Goal: Use online tool/utility: Utilize a website feature to perform a specific function

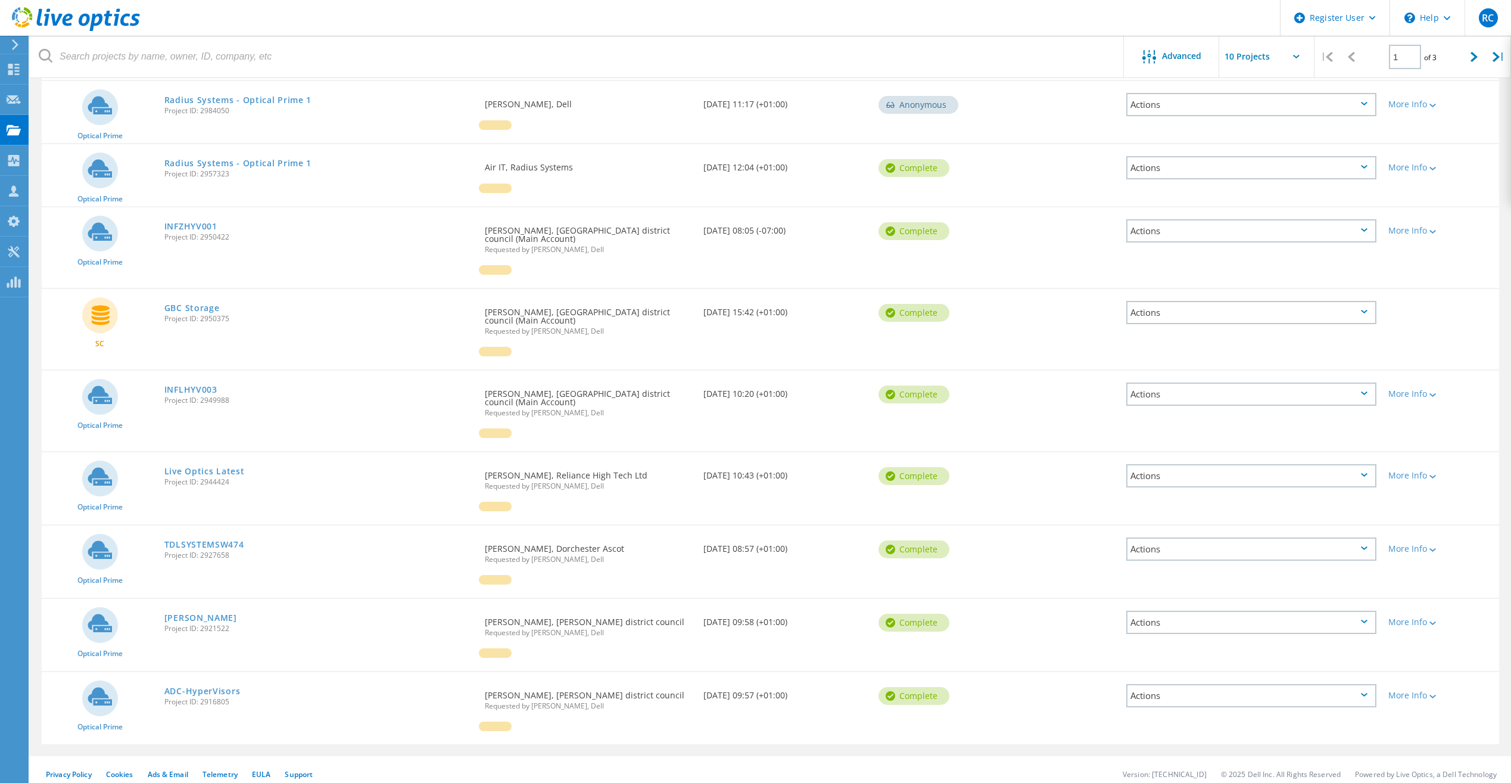
scroll to position [211, 0]
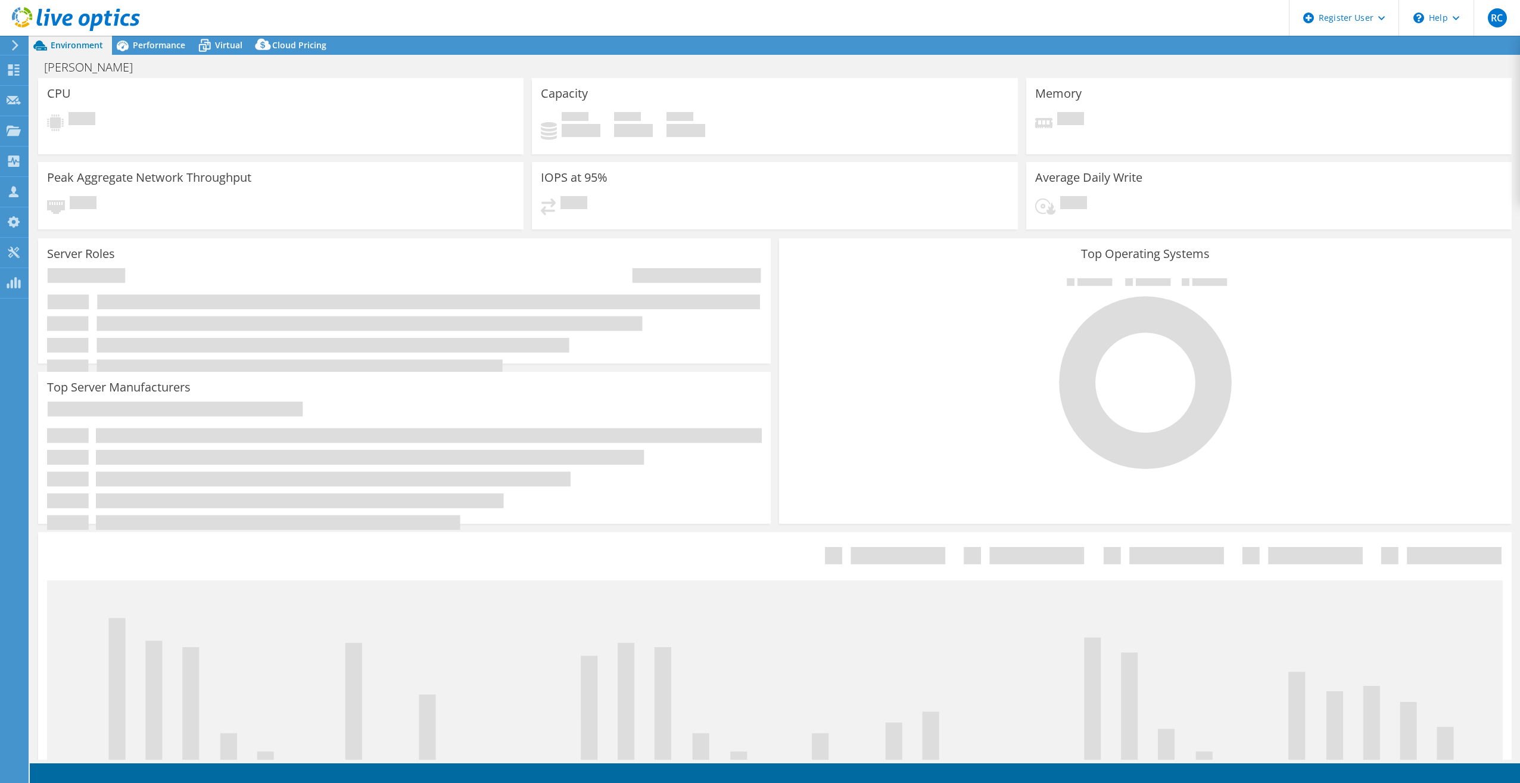
select select "USD"
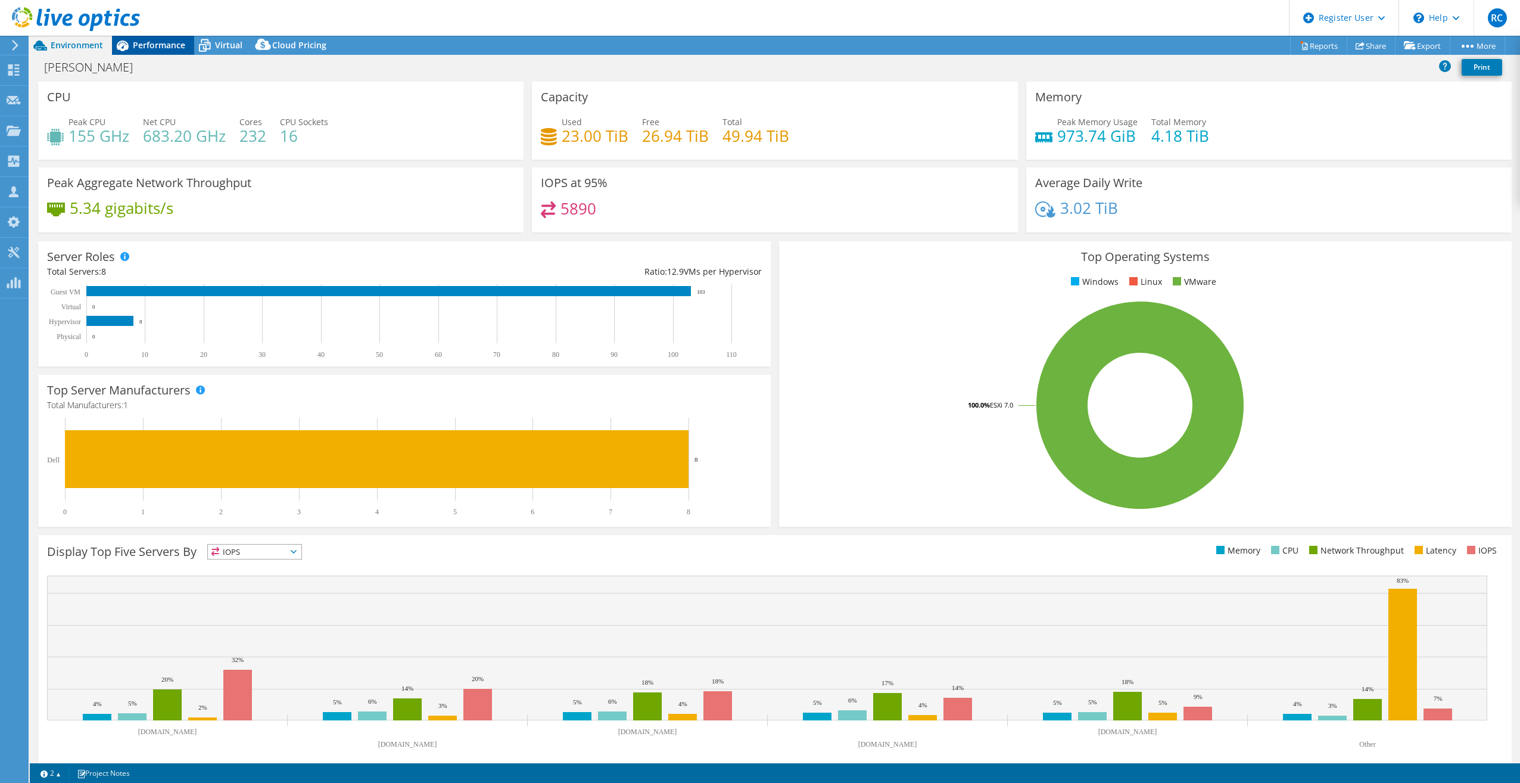
click at [154, 52] on div "Performance" at bounding box center [153, 45] width 82 height 19
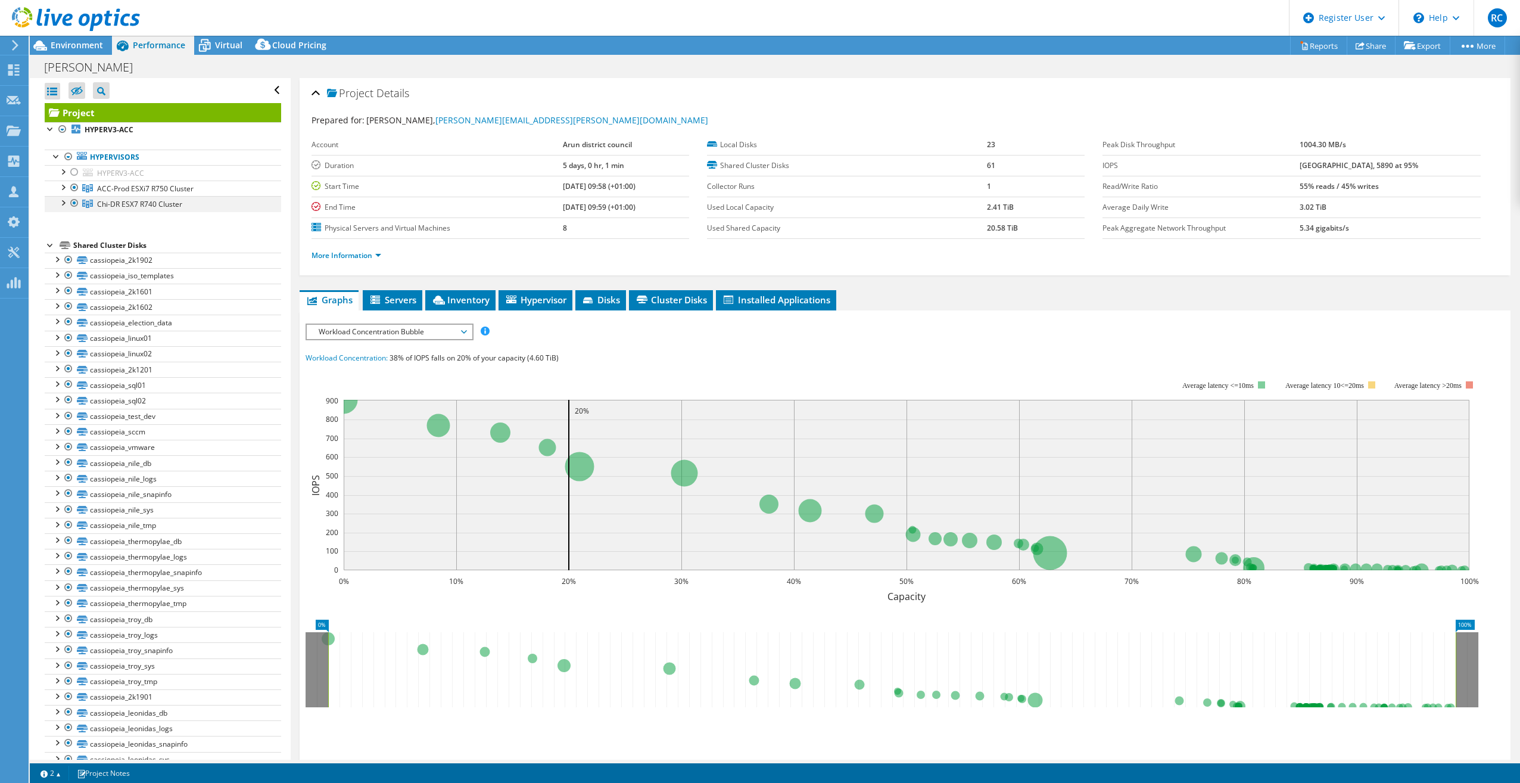
click at [63, 201] on div at bounding box center [63, 202] width 12 height 12
click at [63, 191] on div at bounding box center [63, 186] width 12 height 12
click at [71, 280] on div at bounding box center [74, 281] width 12 height 14
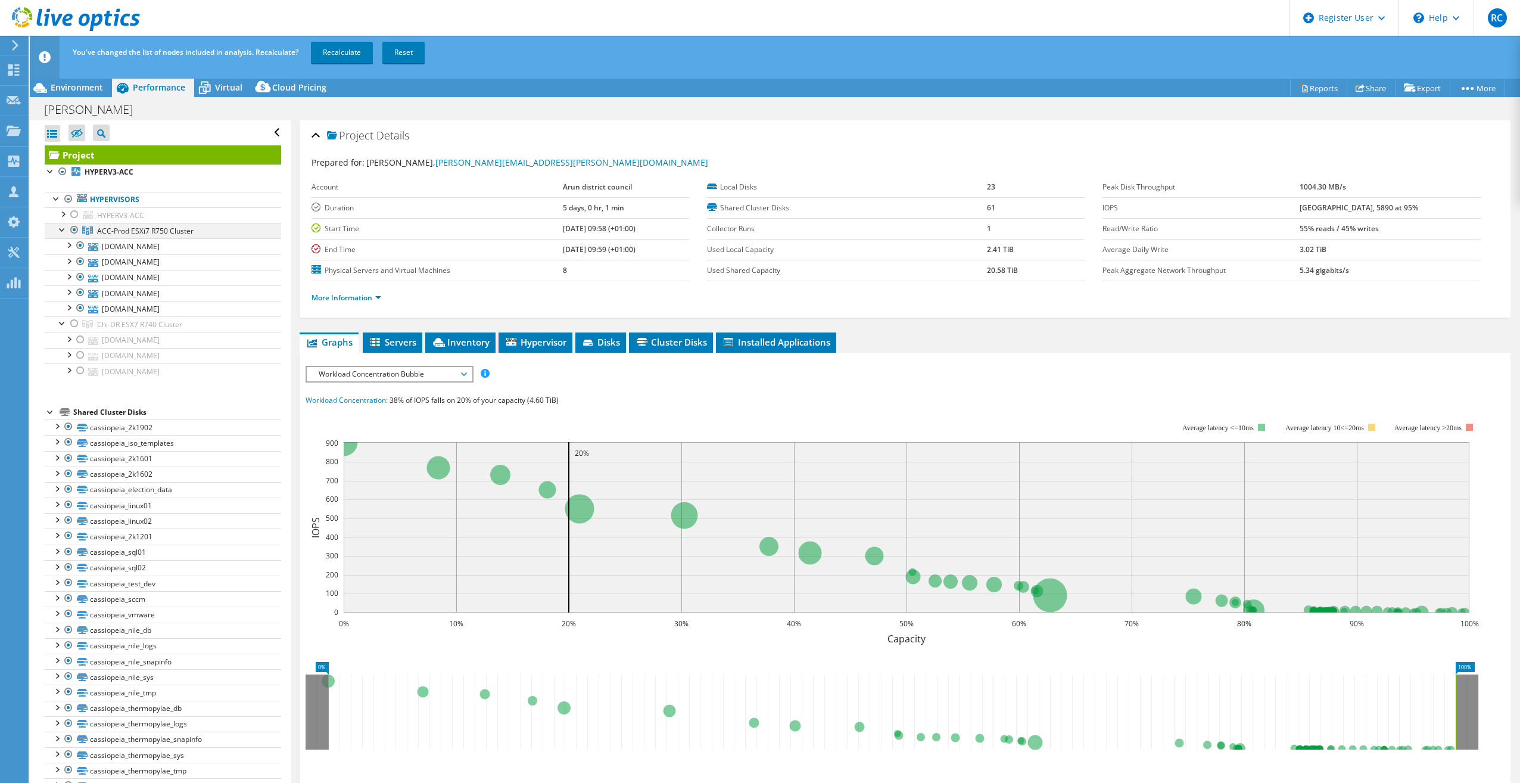
click at [361, 52] on link "Recalculate" at bounding box center [342, 52] width 62 height 21
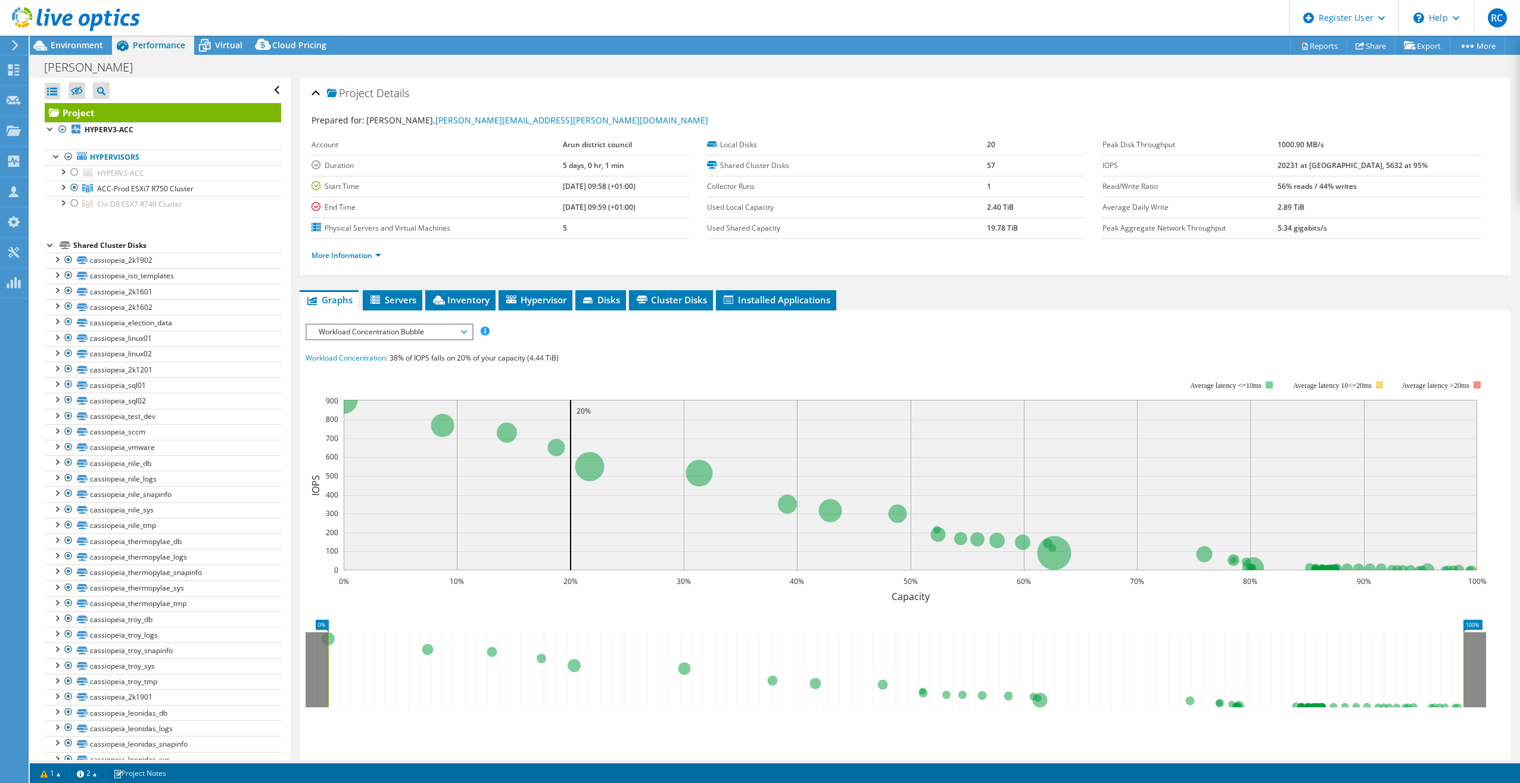
click at [85, 42] on span "Environment" at bounding box center [77, 44] width 52 height 11
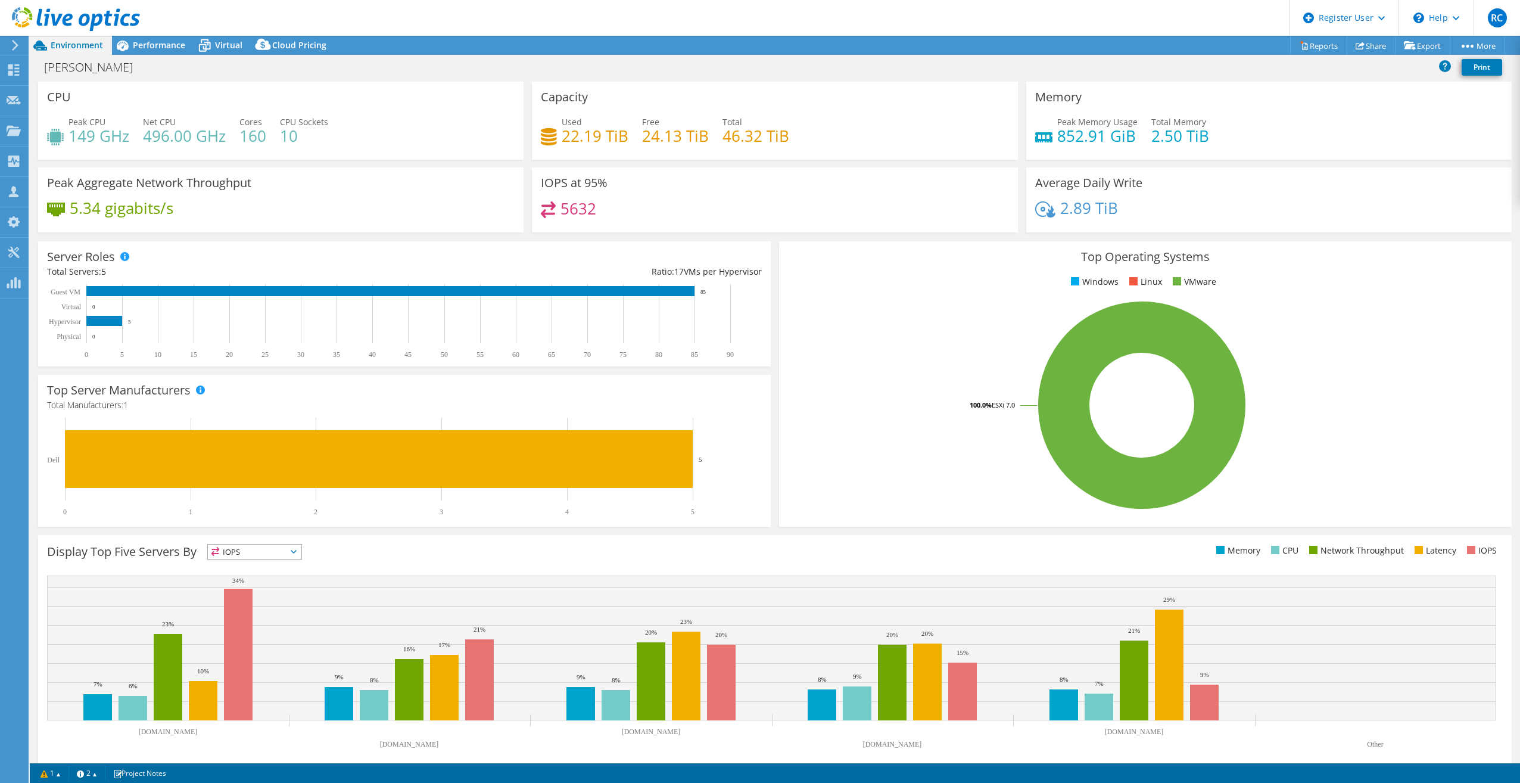
click at [235, 42] on span "Virtual" at bounding box center [228, 44] width 27 height 11
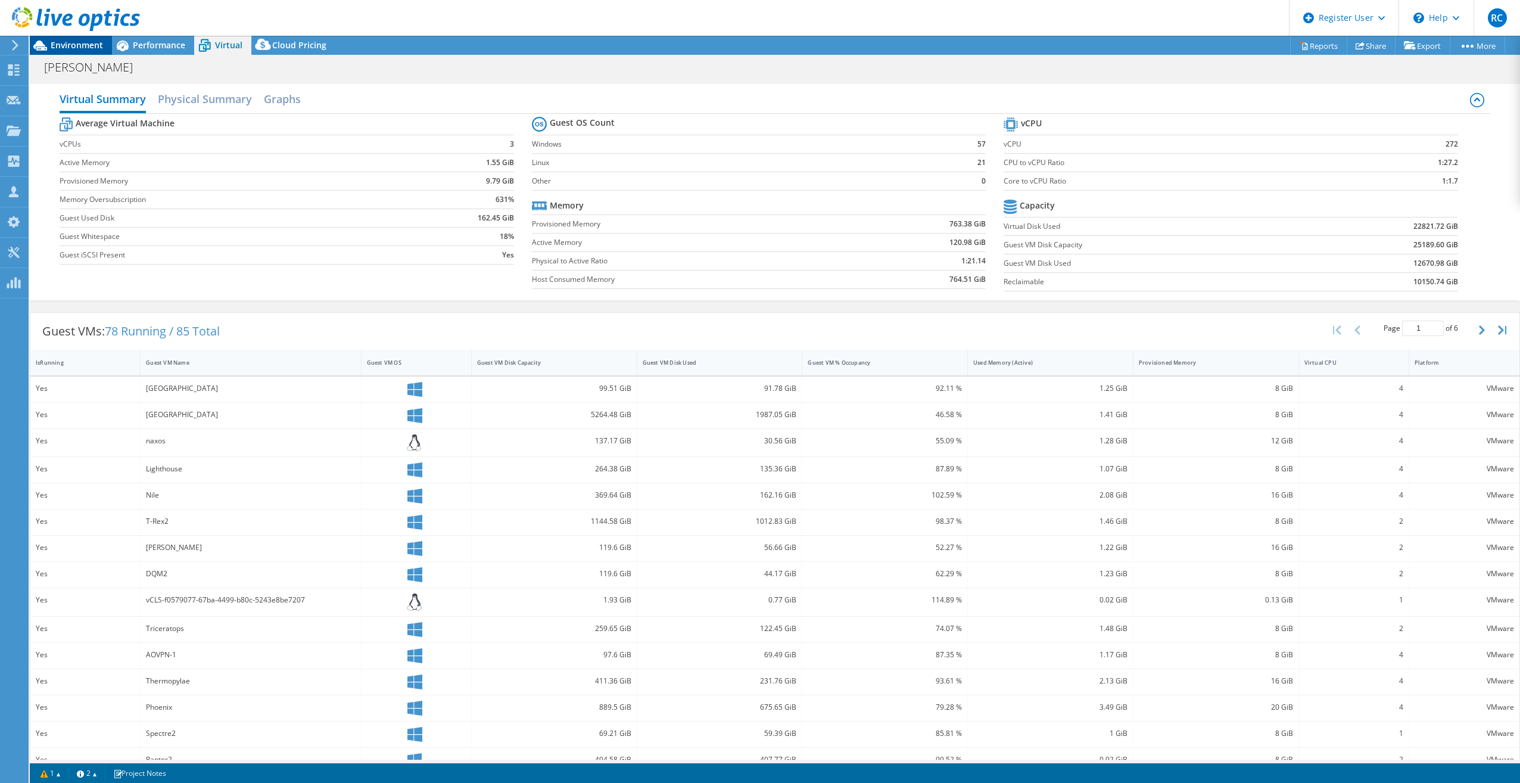
click at [89, 48] on span "Environment" at bounding box center [77, 44] width 52 height 11
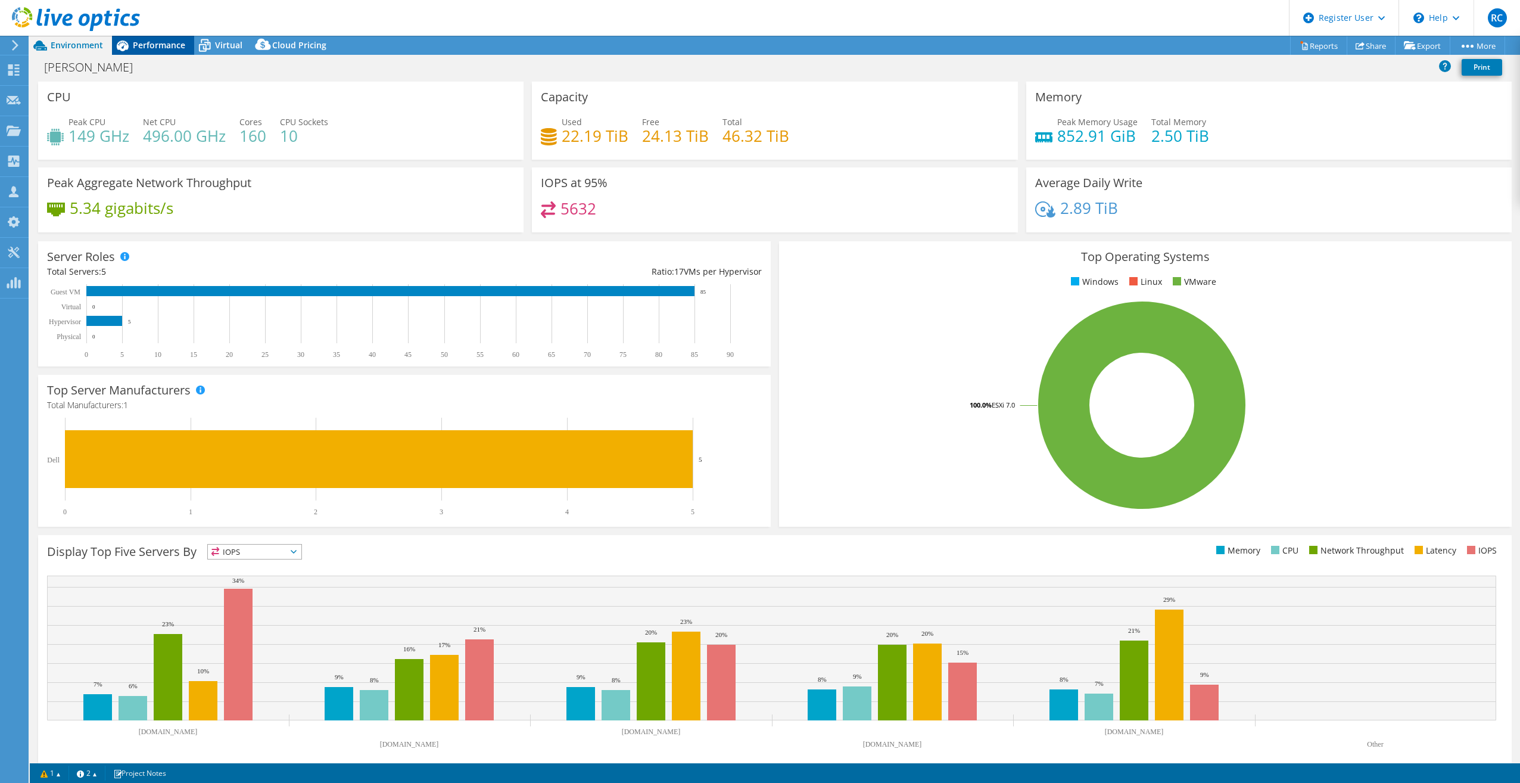
click at [151, 47] on span "Performance" at bounding box center [159, 44] width 52 height 11
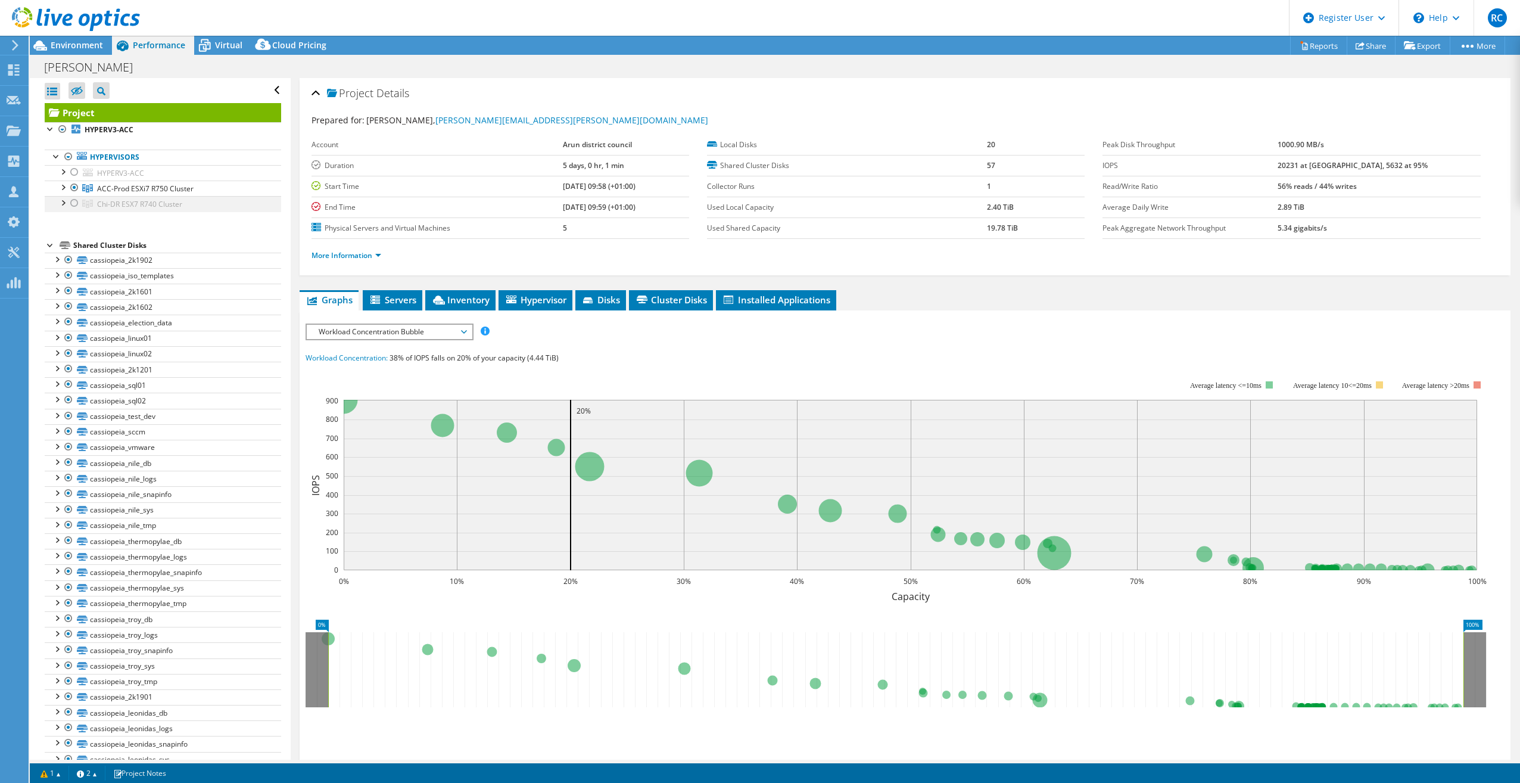
click at [72, 202] on div at bounding box center [74, 203] width 12 height 14
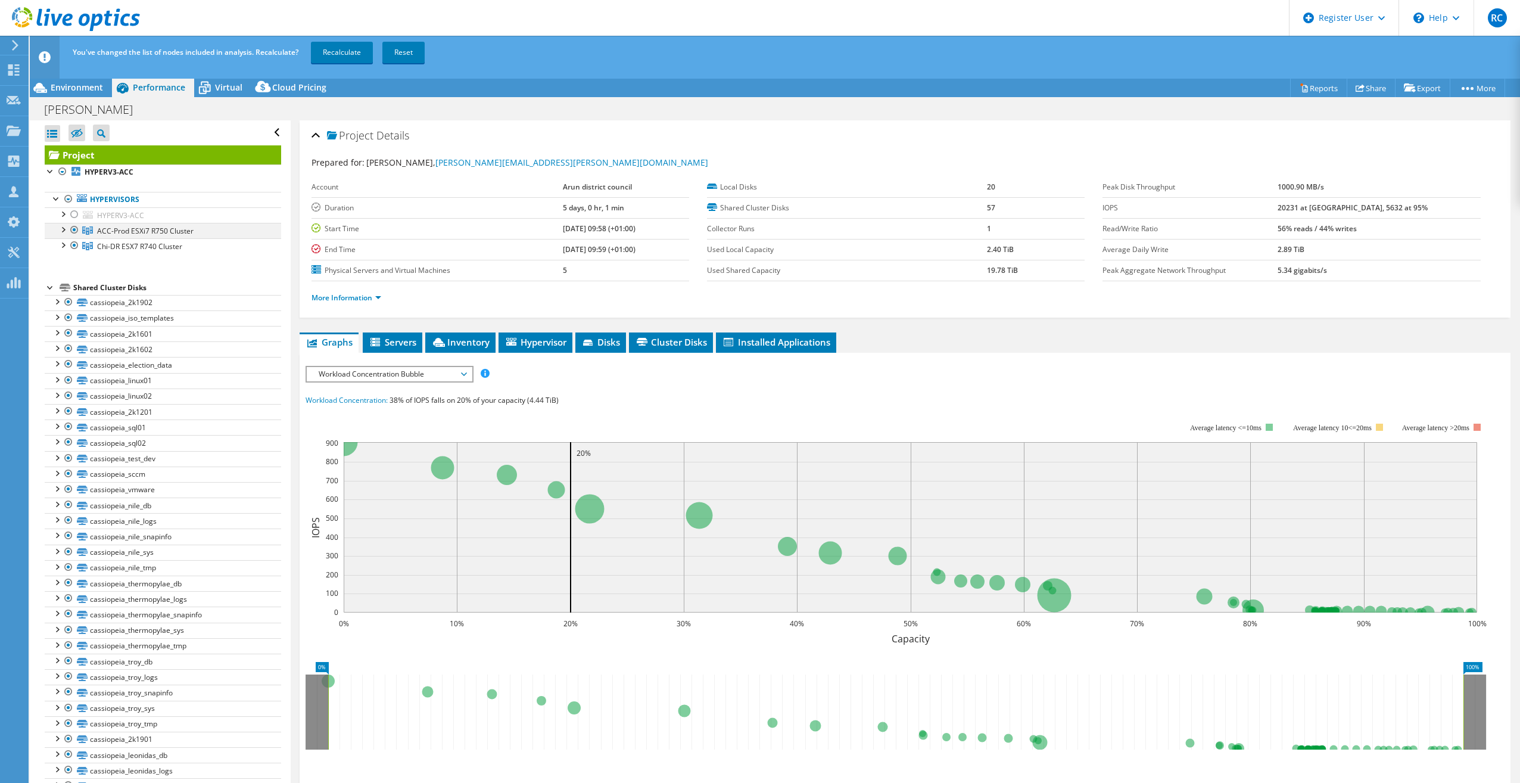
click at [72, 189] on ul "Hypervisors HYPERV3-ACC 0 C: 1 F:" at bounding box center [163, 223] width 236 height 86
click at [75, 227] on div at bounding box center [74, 230] width 12 height 14
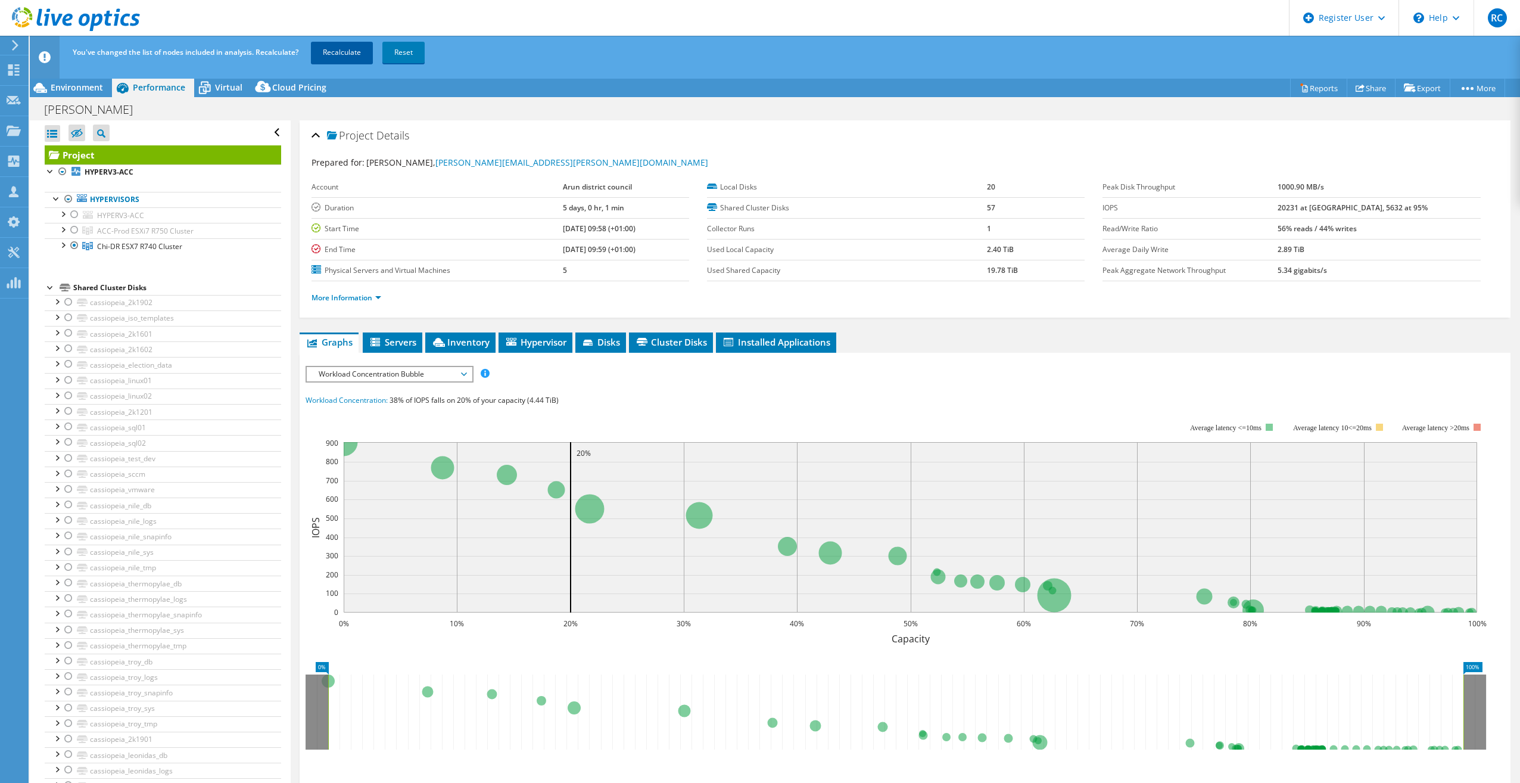
click at [349, 52] on link "Recalculate" at bounding box center [342, 52] width 62 height 21
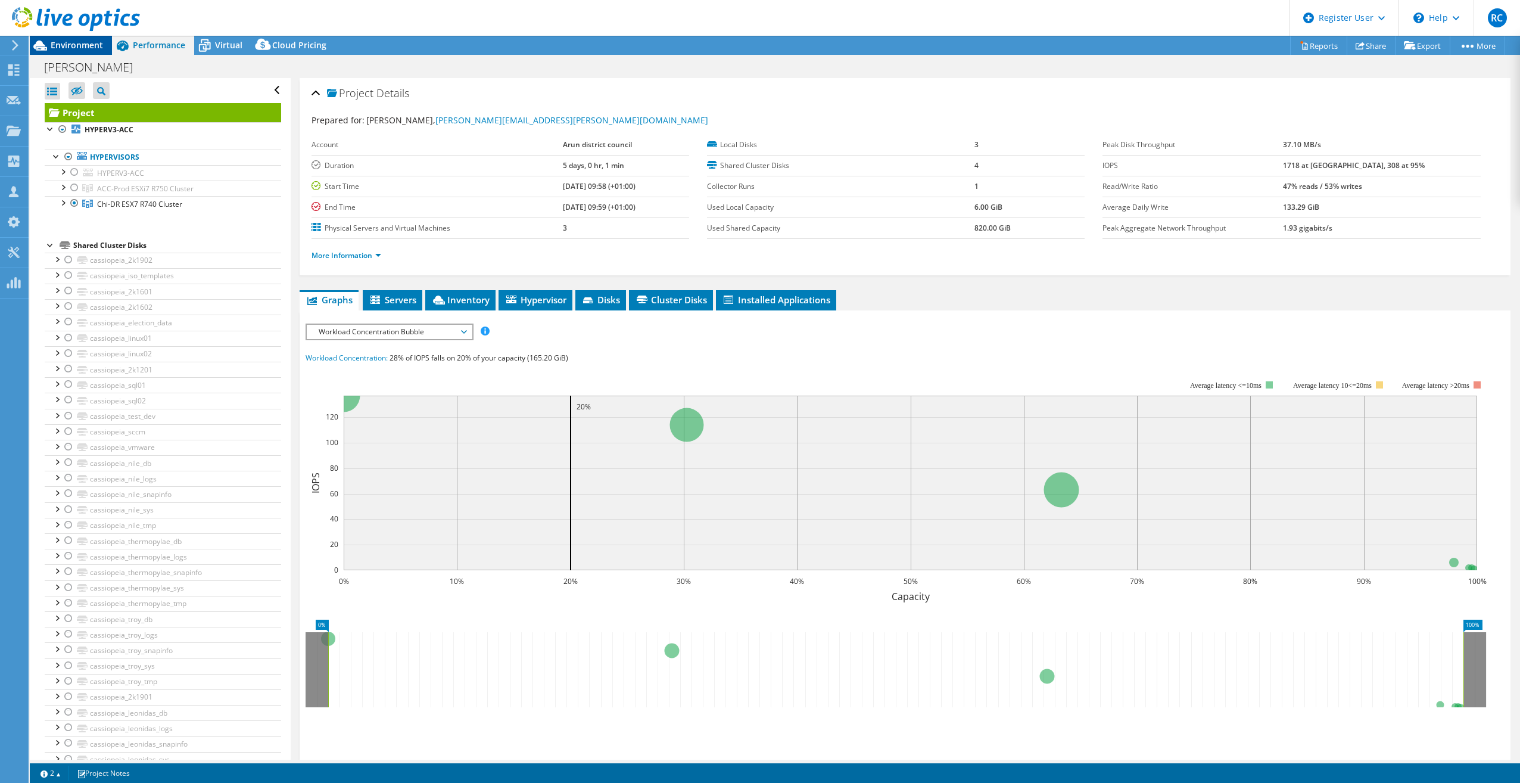
click at [49, 43] on icon at bounding box center [40, 45] width 21 height 21
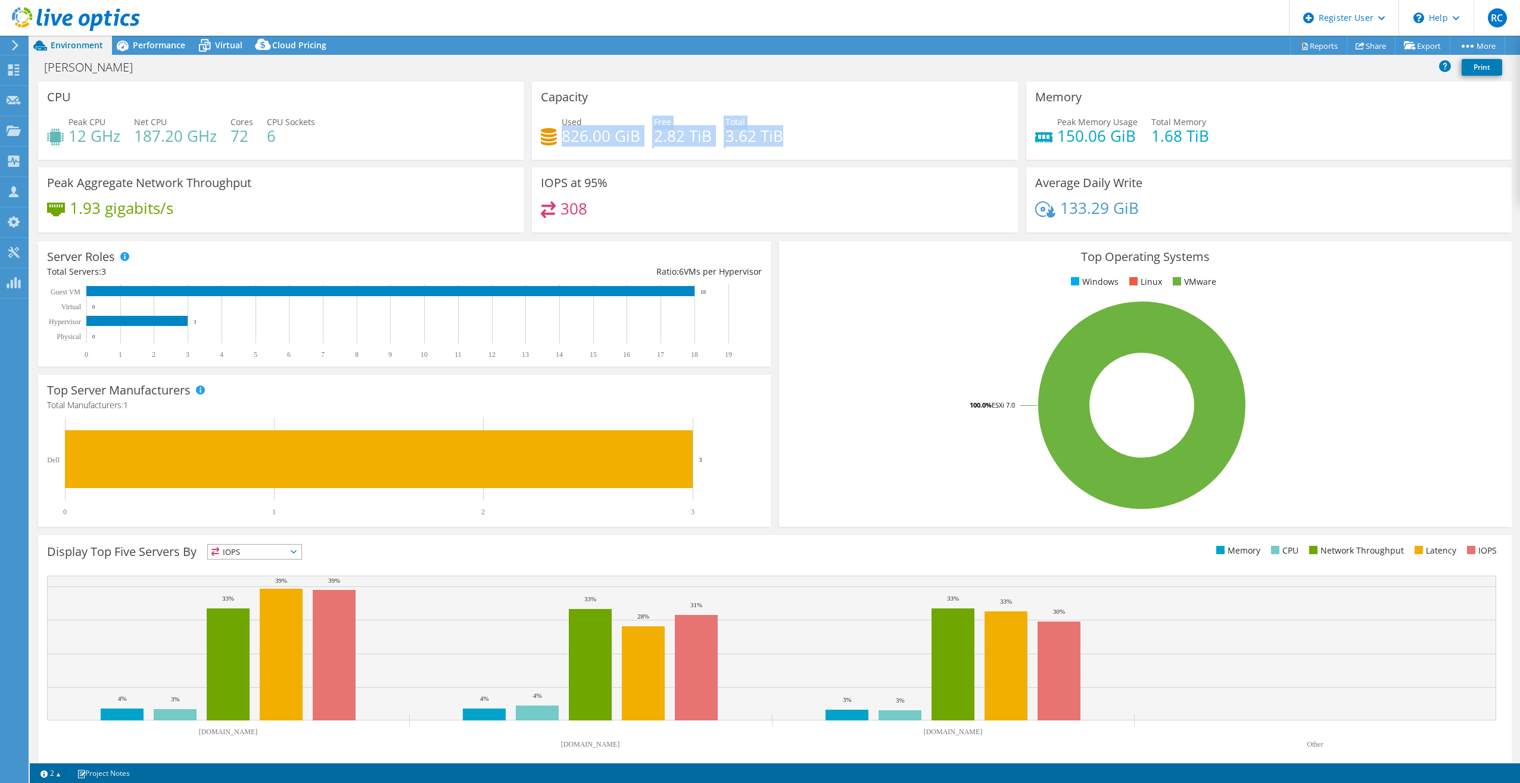
drag, startPoint x: 785, startPoint y: 135, endPoint x: 559, endPoint y: 135, distance: 225.7
click at [559, 135] on div "Used 826.00 GiB Free 2.82 TiB Total 3.62 TiB" at bounding box center [774, 135] width 467 height 39
click at [171, 46] on span "Performance" at bounding box center [159, 44] width 52 height 11
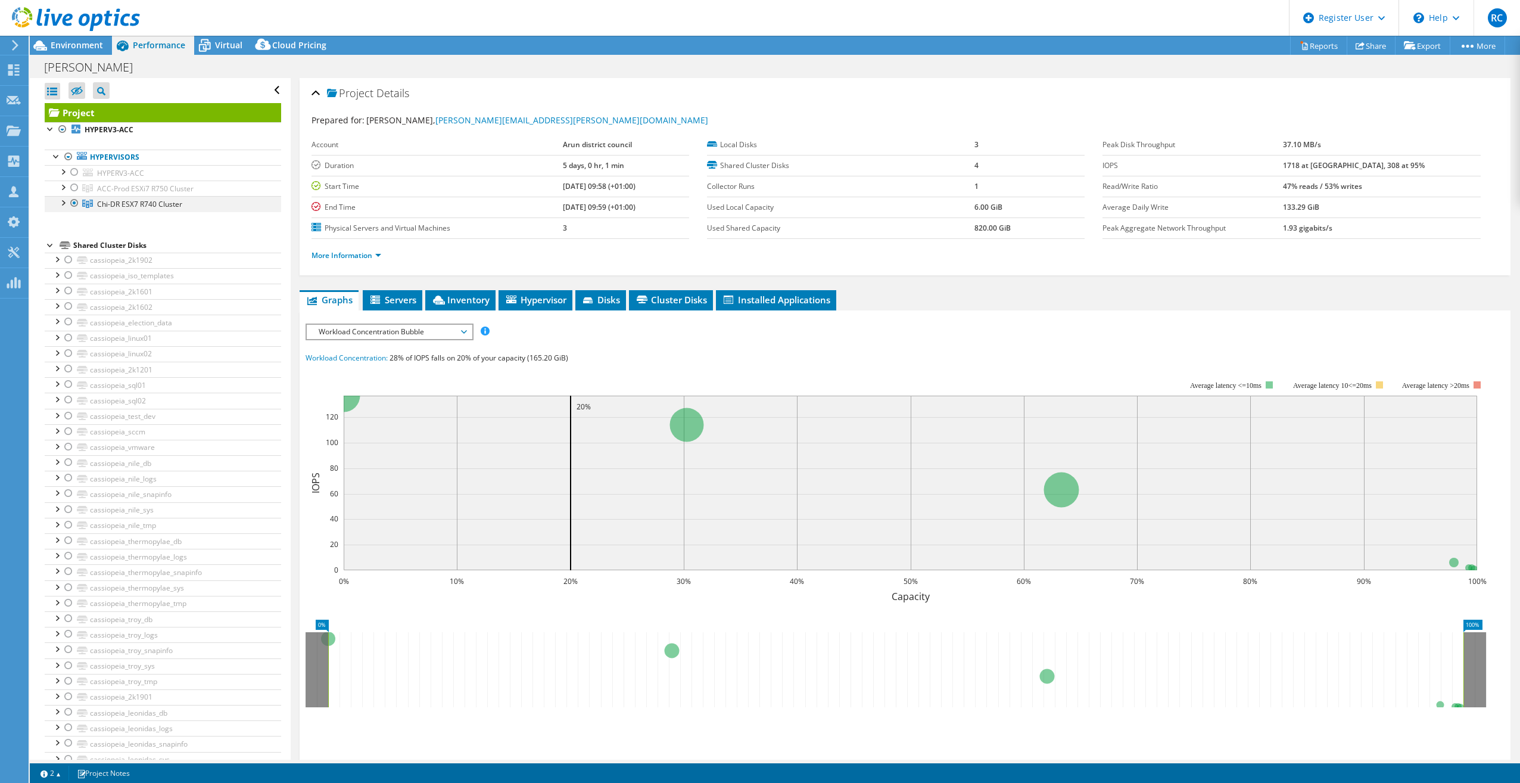
click at [63, 204] on div at bounding box center [63, 202] width 12 height 12
click at [397, 298] on span "Servers" at bounding box center [393, 300] width 48 height 12
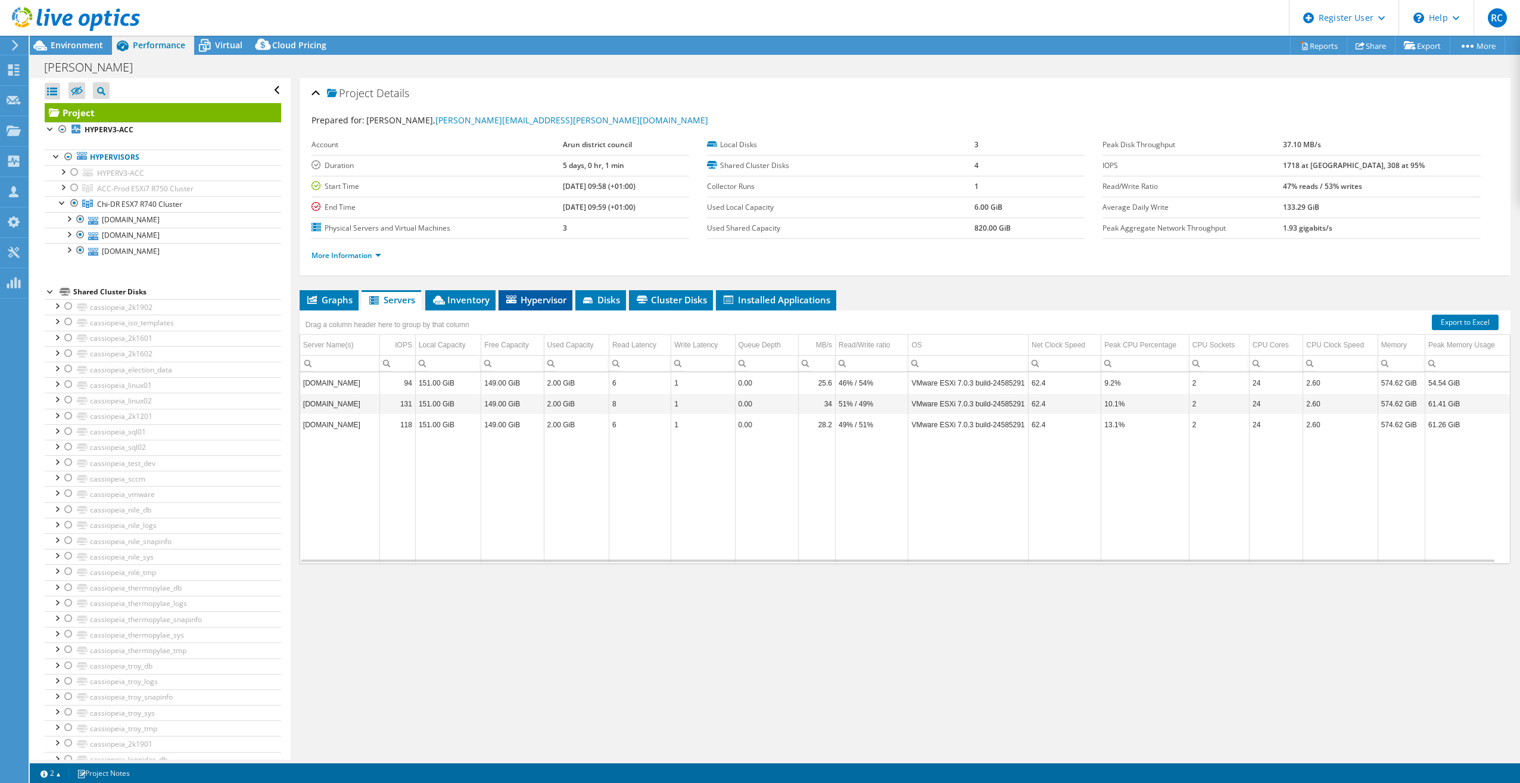
click at [543, 298] on span "Hypervisor" at bounding box center [535, 300] width 62 height 12
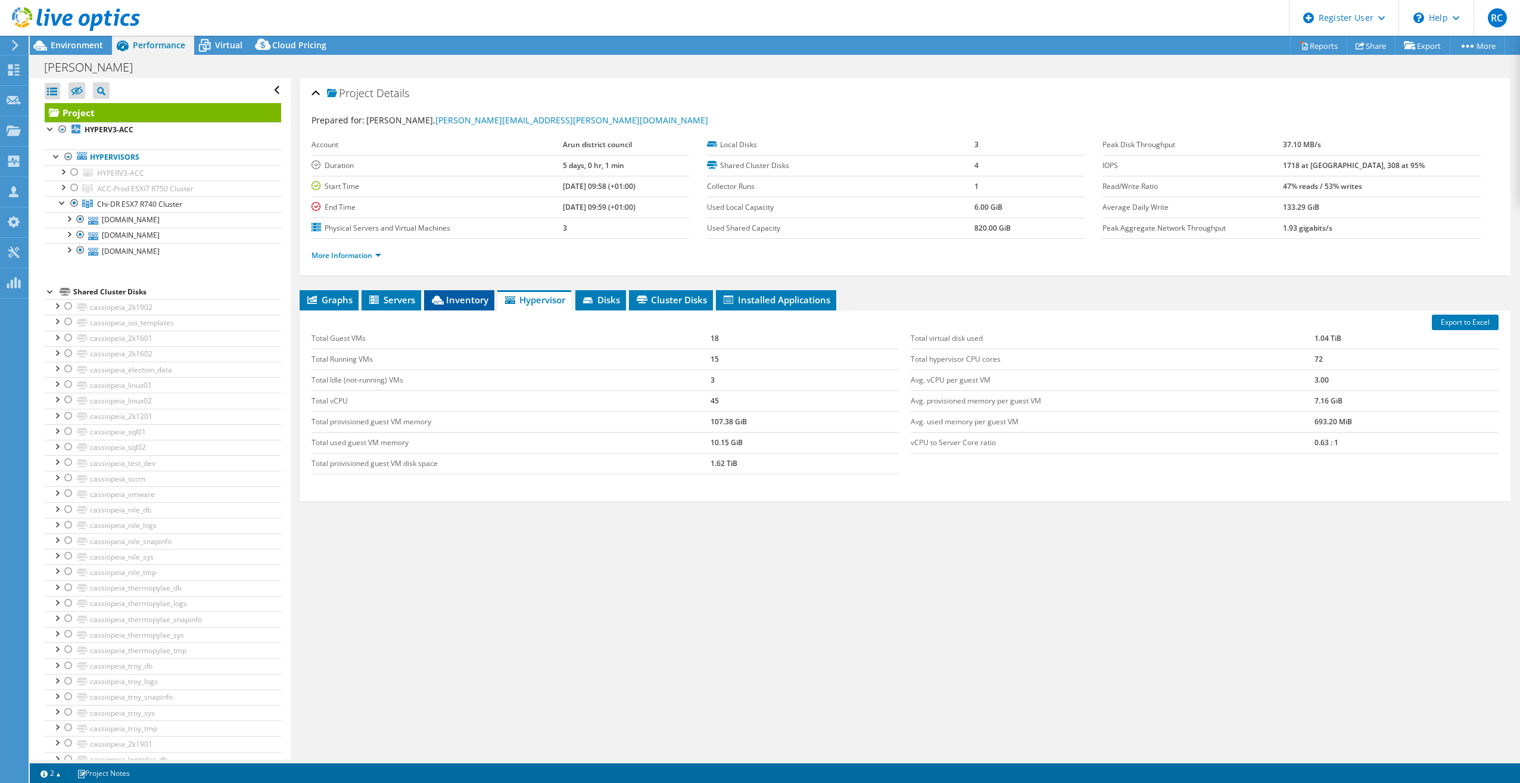
click at [473, 295] on span "Inventory" at bounding box center [459, 300] width 58 height 12
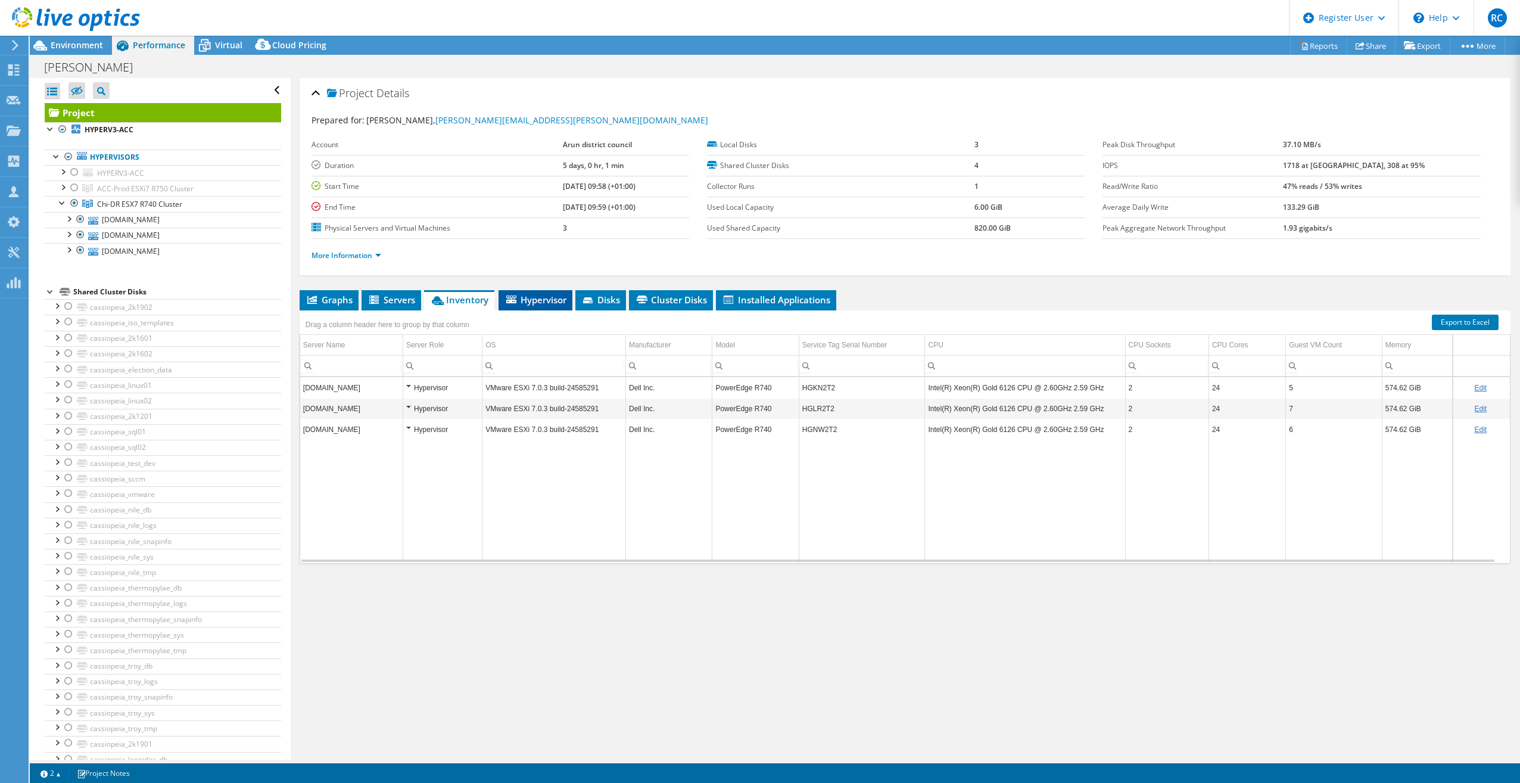
click at [559, 292] on li "Hypervisor" at bounding box center [535, 300] width 74 height 20
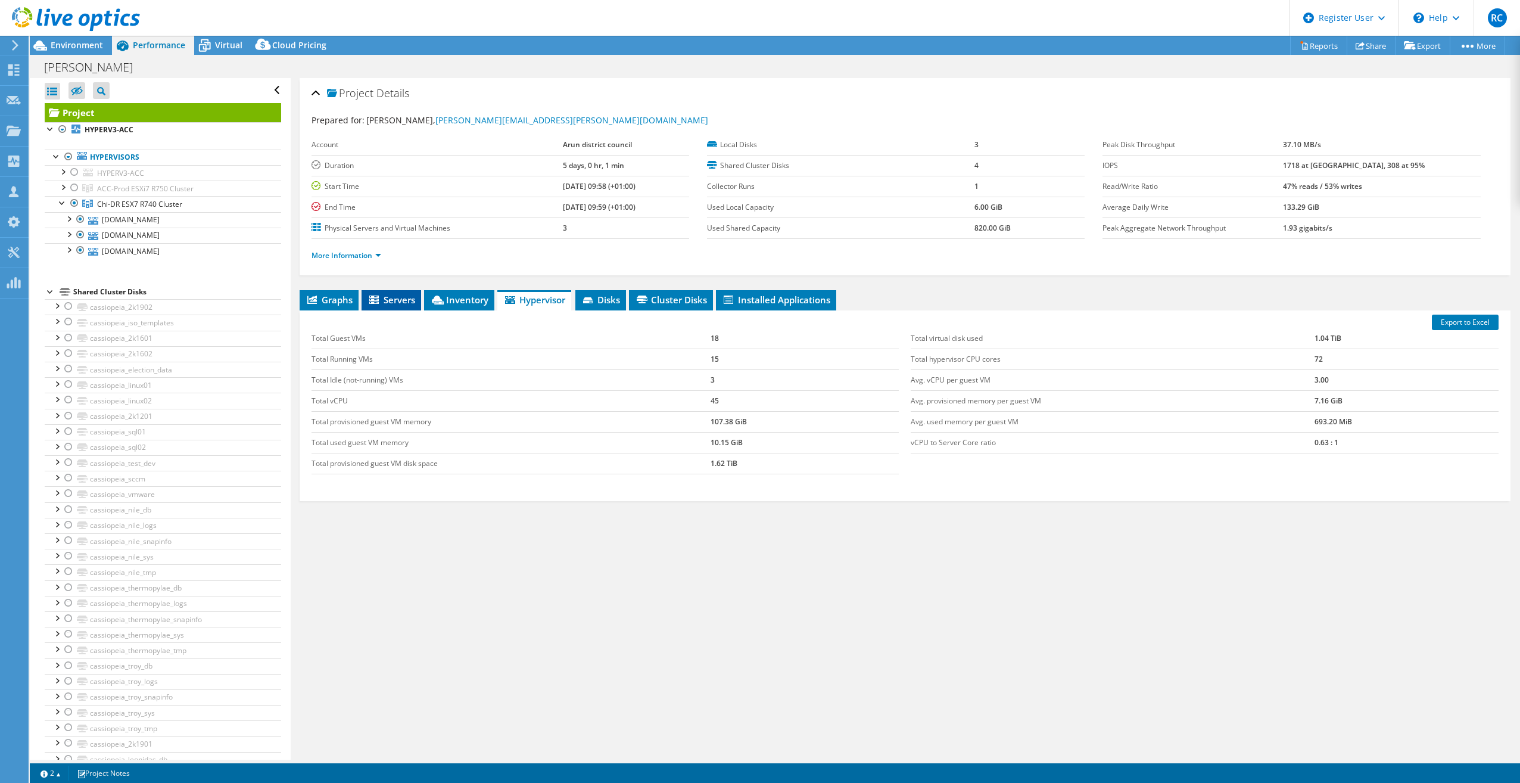
click at [381, 303] on icon at bounding box center [375, 300] width 12 height 10
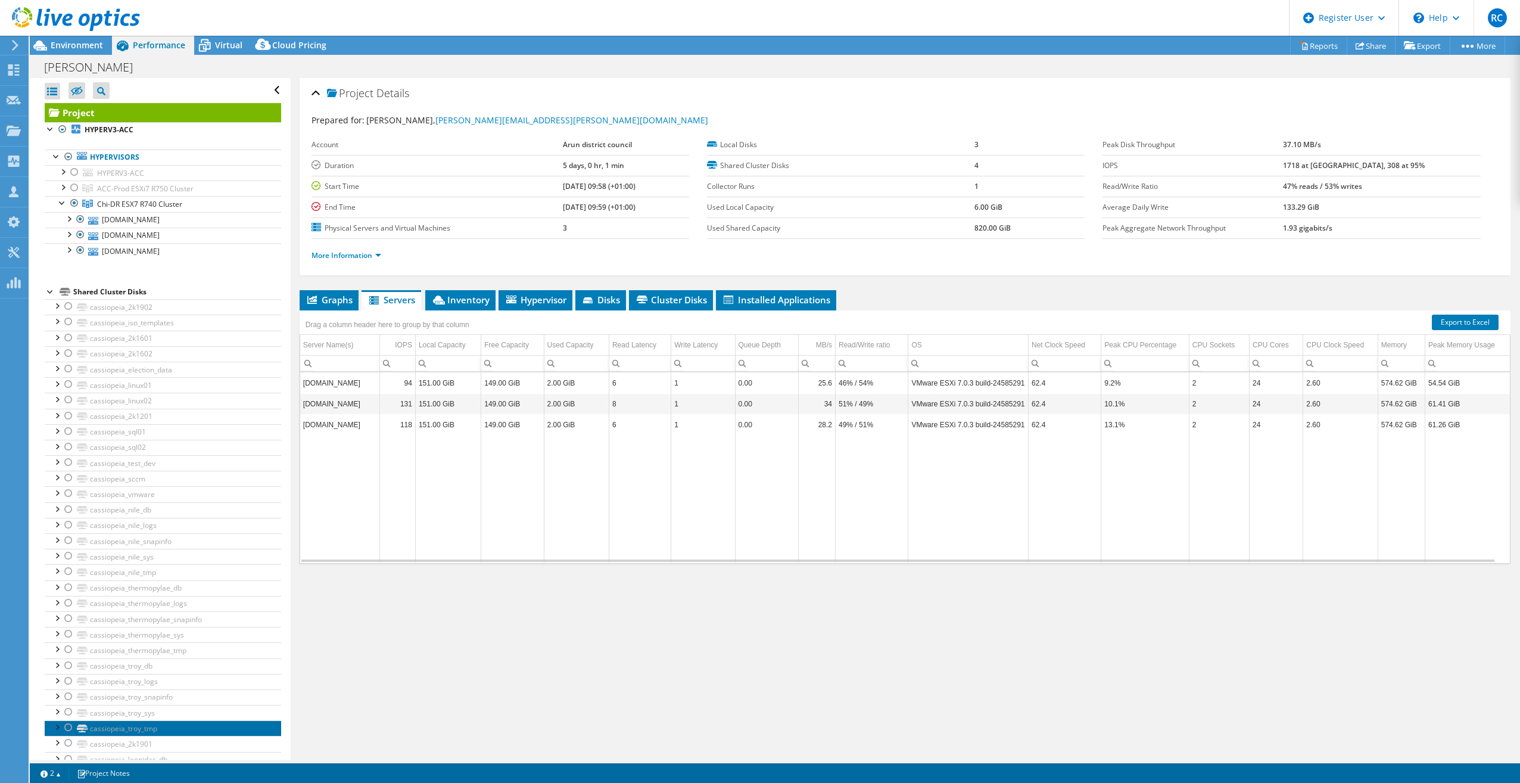
drag, startPoint x: 110, startPoint y: 812, endPoint x: -106, endPoint y: 1092, distance: 353.3
click at [66, 186] on div at bounding box center [63, 186] width 12 height 12
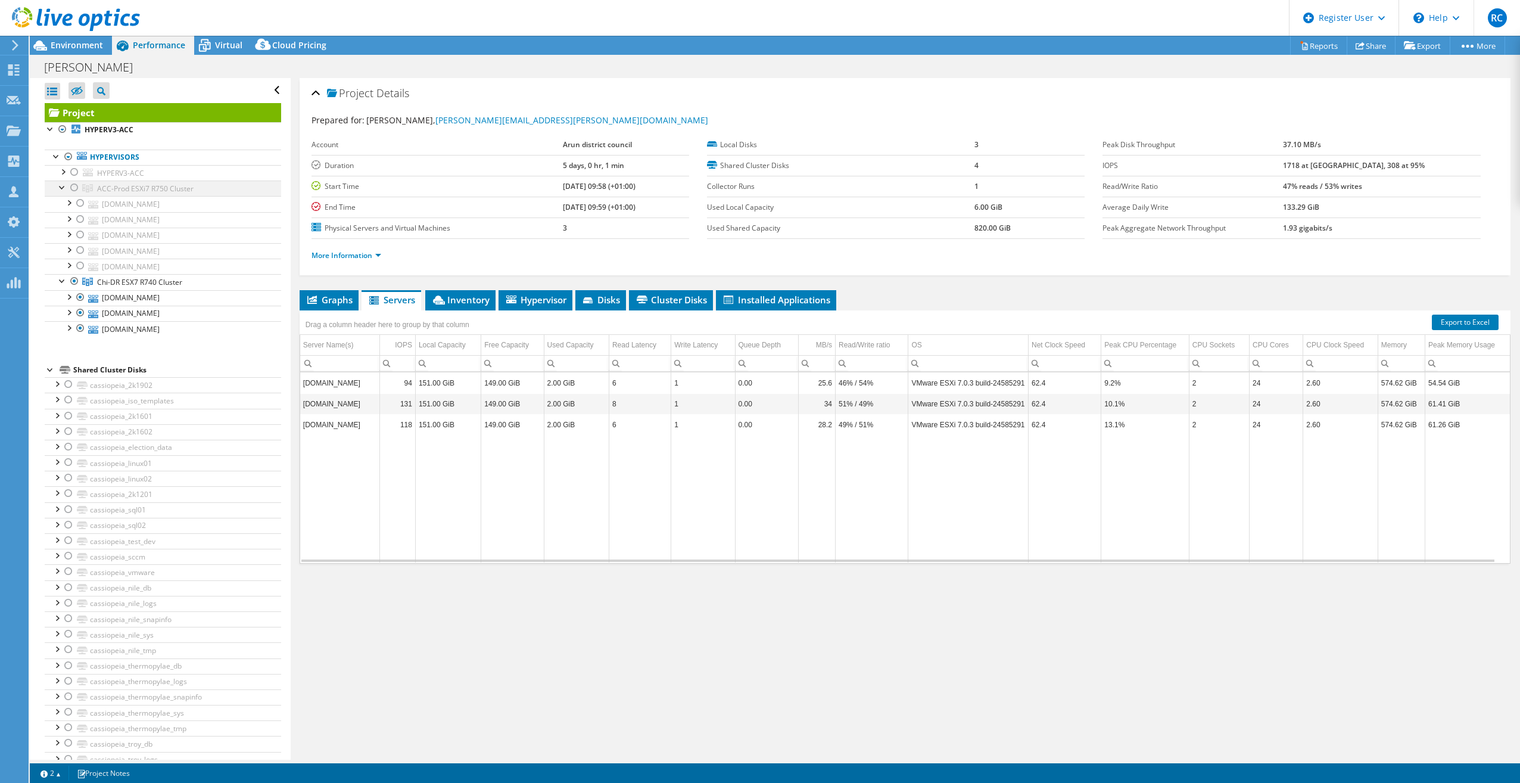
click at [64, 186] on div at bounding box center [63, 186] width 12 height 12
click at [82, 48] on span "Environment" at bounding box center [77, 44] width 52 height 11
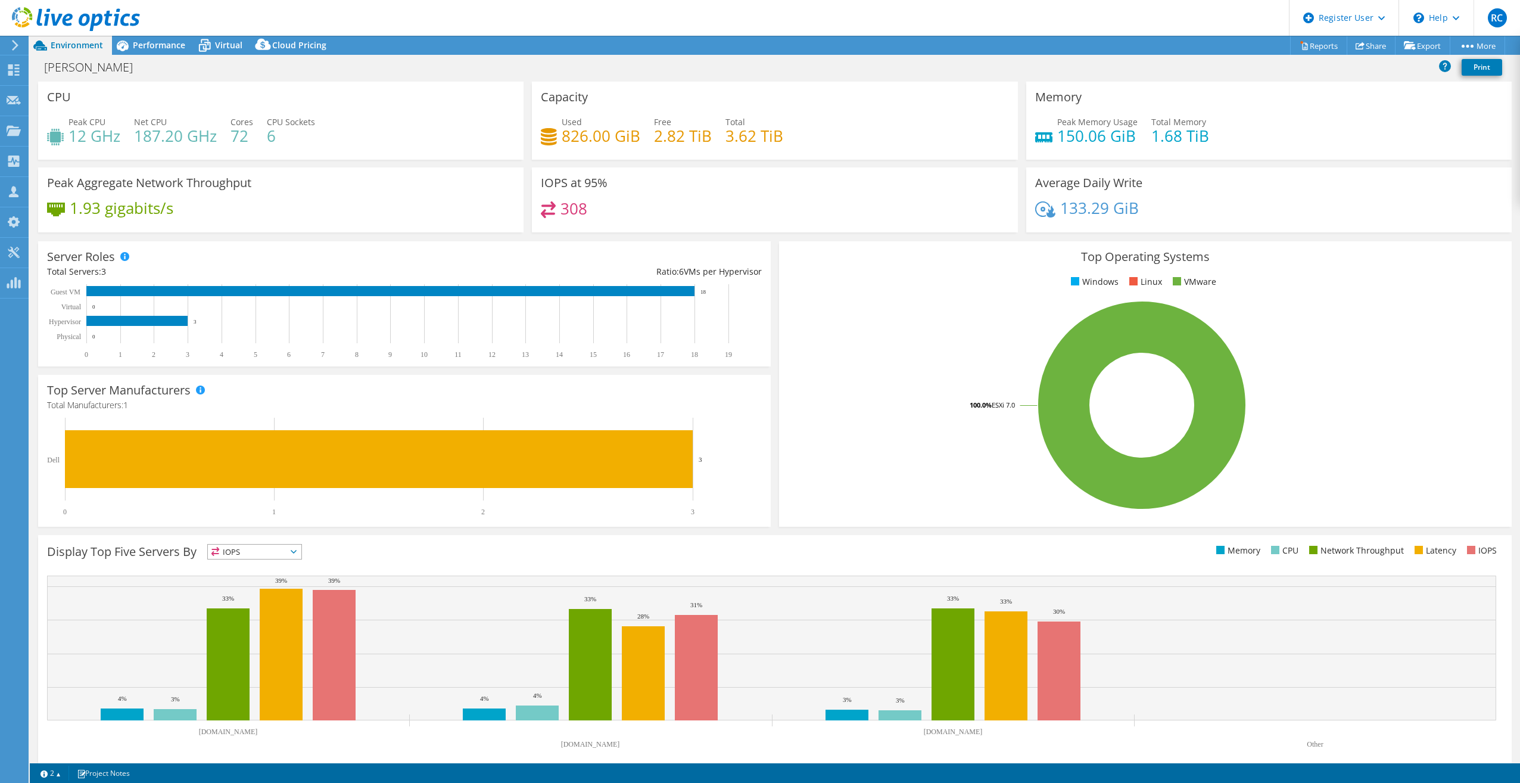
drag, startPoint x: 108, startPoint y: 1046, endPoint x: 31, endPoint y: 1180, distance: 154.5
click at [185, 42] on span "Performance" at bounding box center [159, 44] width 52 height 11
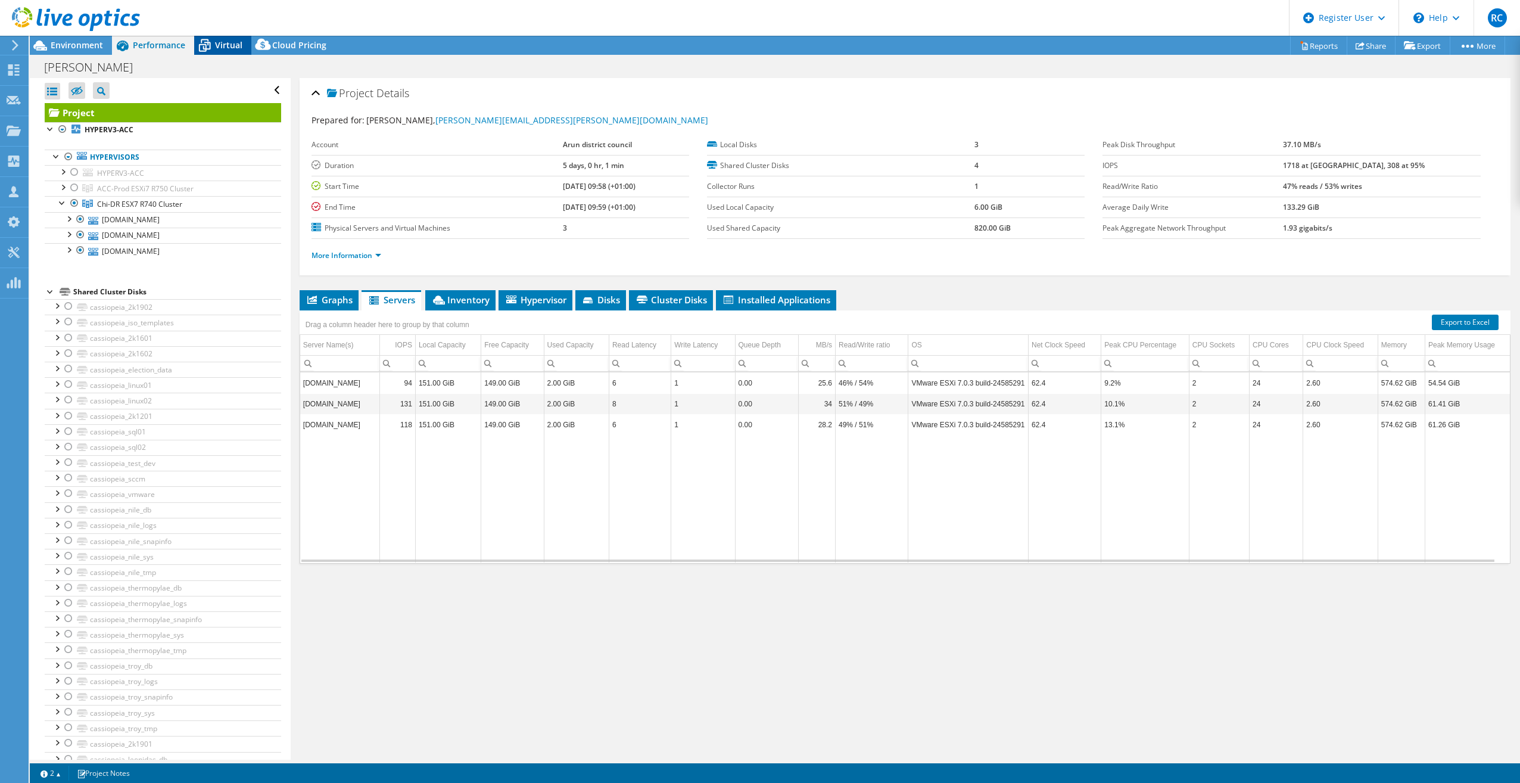
click at [227, 46] on span "Virtual" at bounding box center [228, 44] width 27 height 11
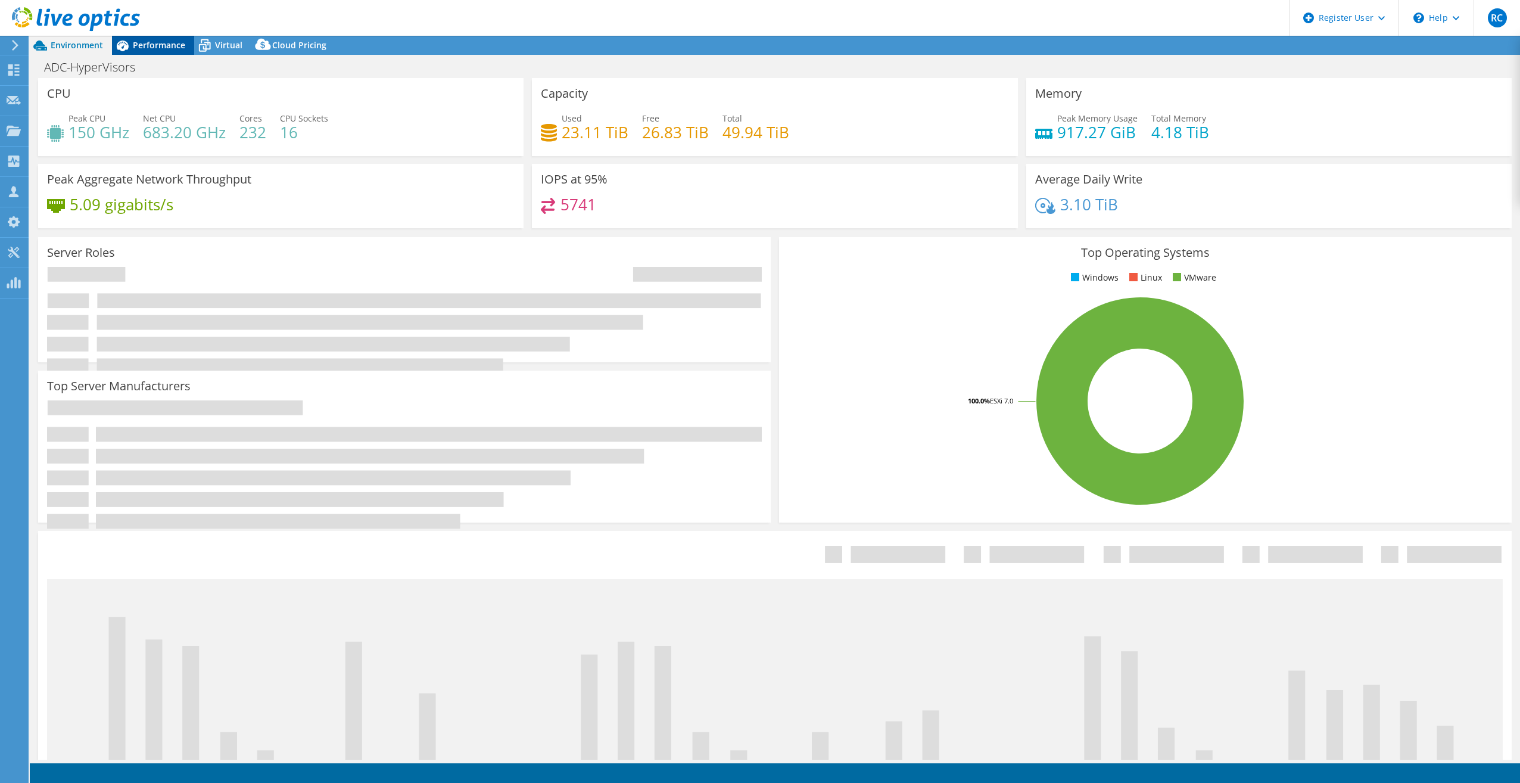
select select "USD"
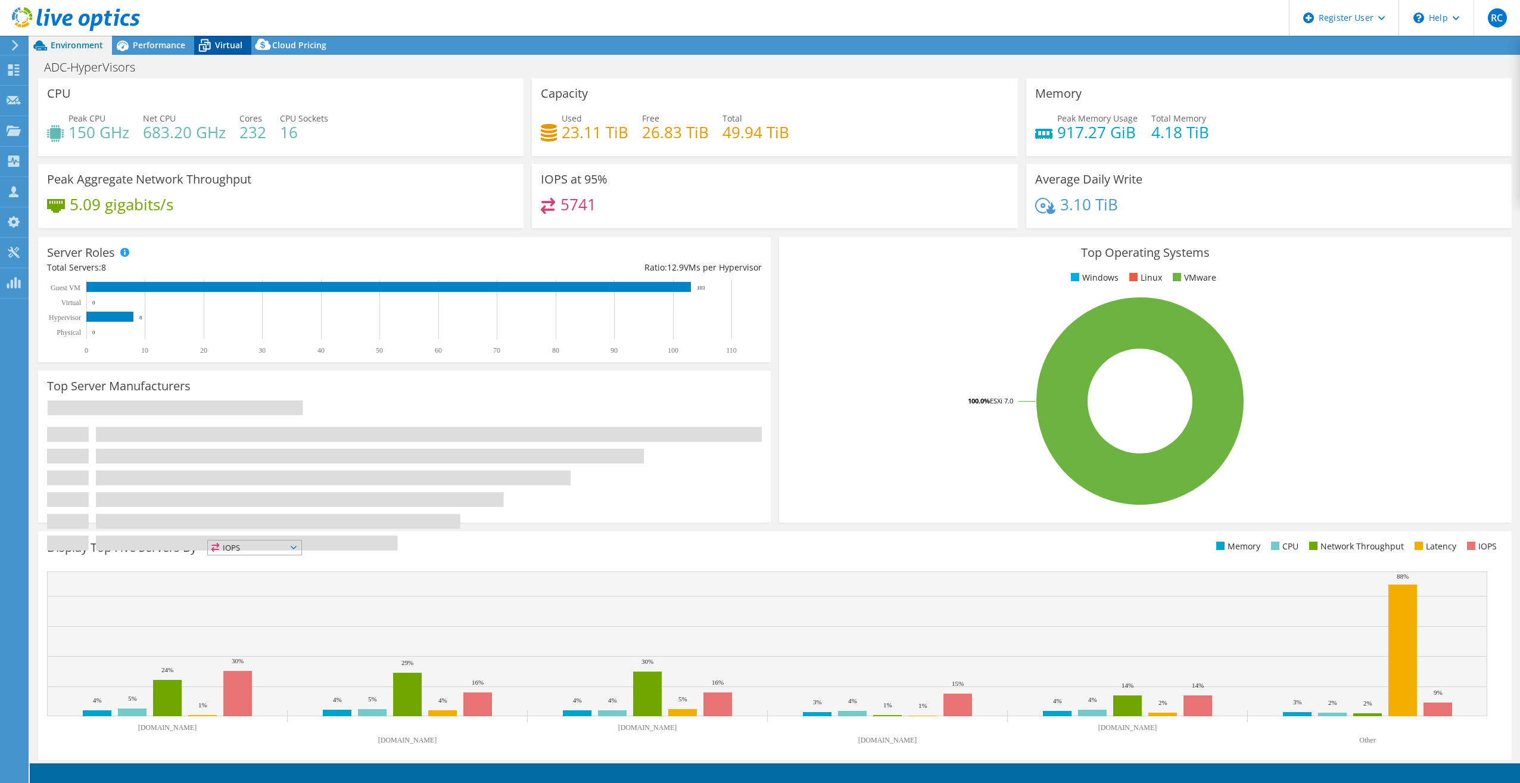
drag, startPoint x: 166, startPoint y: 45, endPoint x: 232, endPoint y: 44, distance: 66.7
click at [166, 44] on span "Performance" at bounding box center [159, 44] width 52 height 11
